Goal: Task Accomplishment & Management: Use online tool/utility

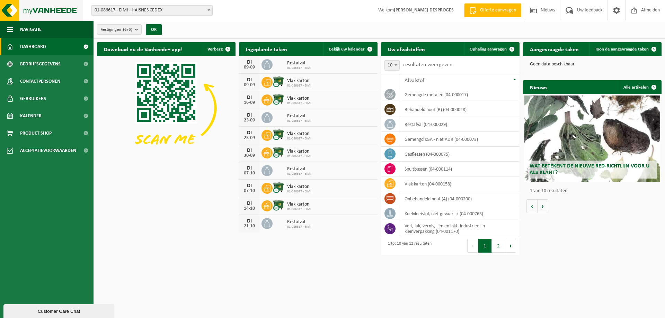
click at [9, 12] on img at bounding box center [41, 10] width 83 height 21
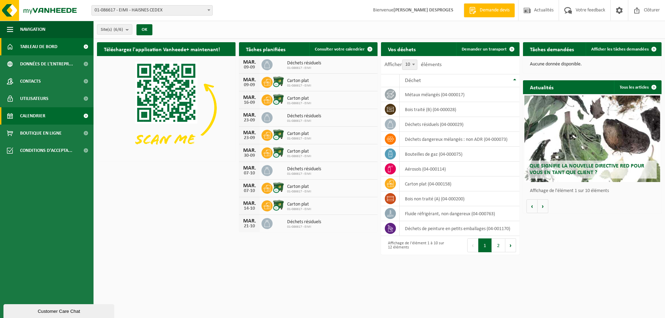
click at [55, 112] on link "Calendrier" at bounding box center [47, 115] width 94 height 17
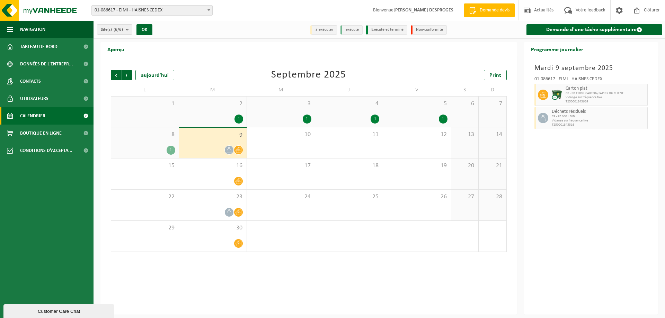
click at [168, 8] on span "01-086617 - EIMI - HAISNES CEDEX" at bounding box center [152, 11] width 121 height 10
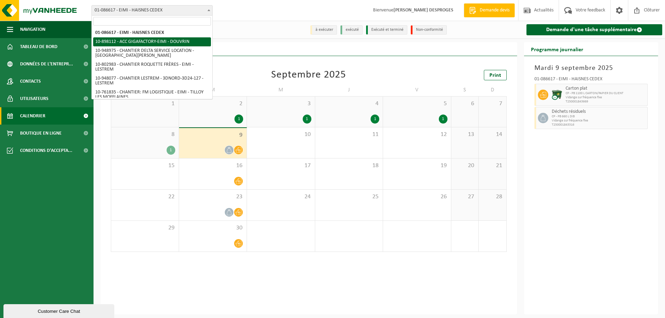
select select "117981"
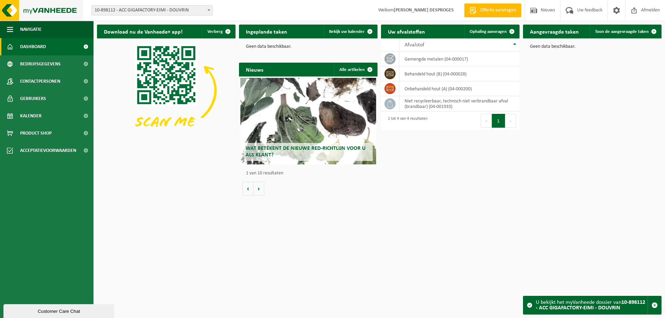
click at [9, 9] on img at bounding box center [41, 10] width 83 height 21
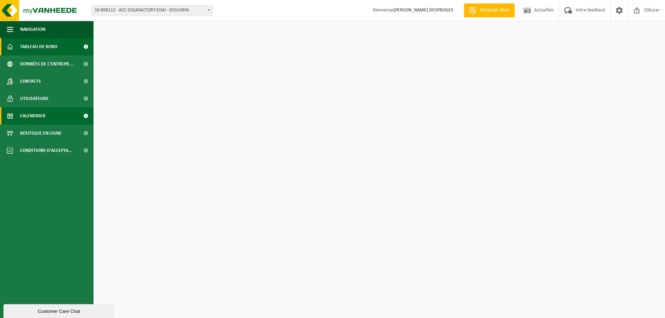
click at [34, 113] on span "Calendrier" at bounding box center [32, 115] width 25 height 17
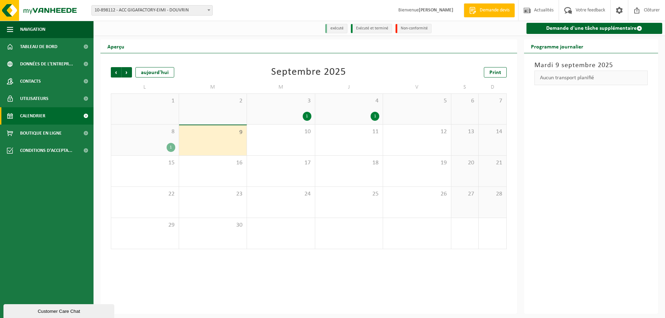
click at [171, 147] on div "1" at bounding box center [171, 147] width 9 height 9
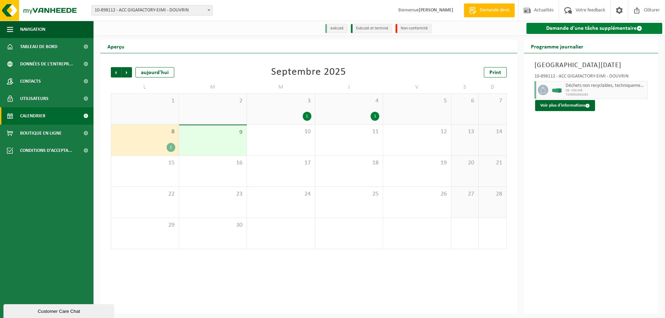
click at [621, 29] on link "Demande d'une tâche supplémentaire" at bounding box center [594, 28] width 136 height 11
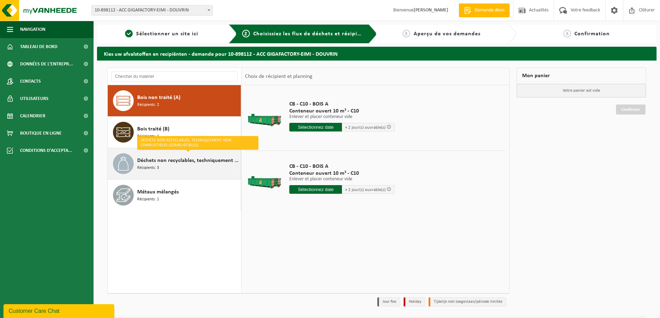
click at [169, 158] on span "Déchets non recyclables, techniquement non combustibles (combustibles)" at bounding box center [188, 161] width 102 height 8
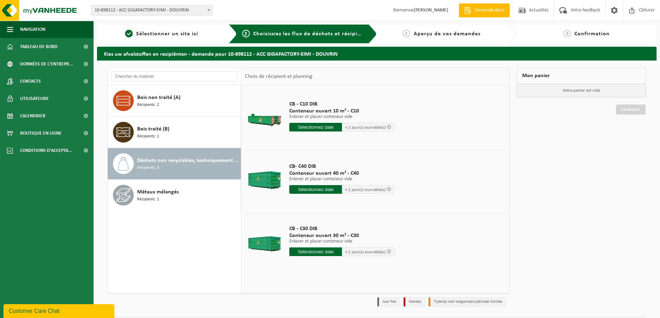
click at [313, 252] on input "text" at bounding box center [315, 252] width 53 height 9
click at [317, 305] on div "10" at bounding box center [320, 302] width 12 height 11
type input "à partir de [DATE]"
type input "[DATE]"
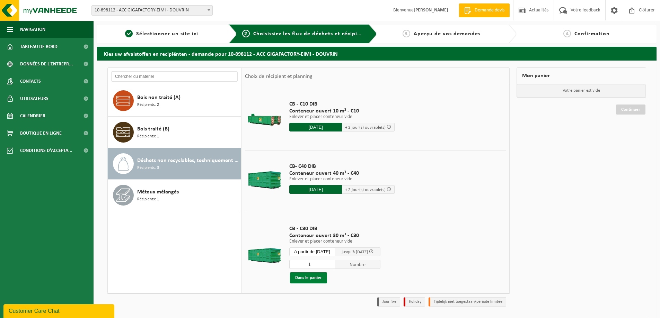
click at [314, 276] on button "Dans le panier" at bounding box center [308, 278] width 37 height 11
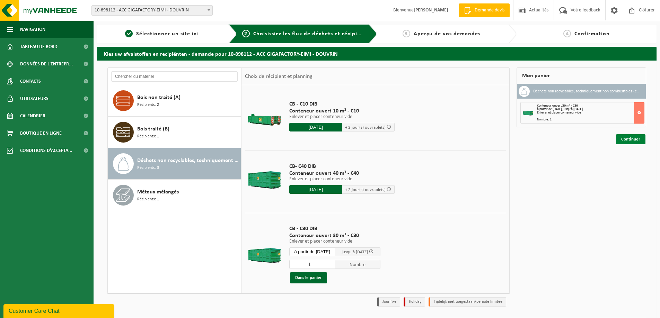
click at [638, 140] on link "Continuer" at bounding box center [630, 139] width 29 height 10
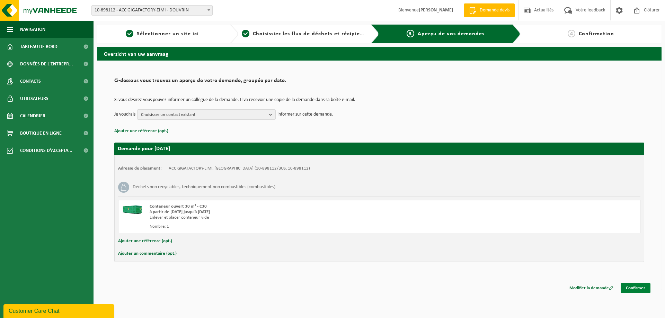
click at [643, 286] on link "Confirmer" at bounding box center [636, 288] width 30 height 10
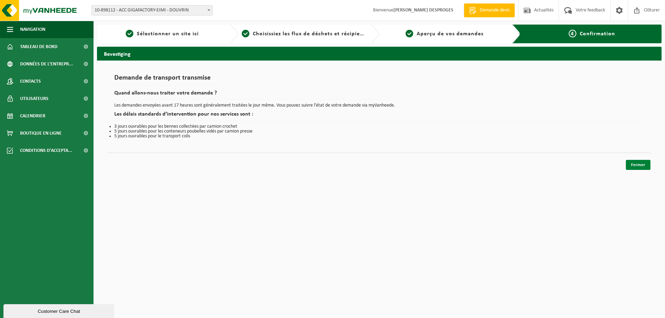
click at [644, 162] on link "Fermer" at bounding box center [638, 165] width 25 height 10
